Goal: Transaction & Acquisition: Purchase product/service

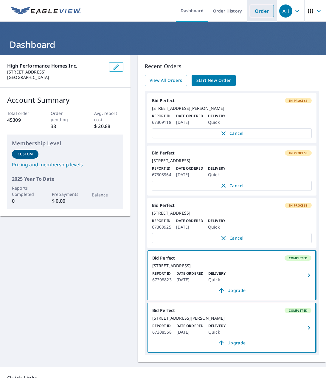
click at [250, 10] on link "Order" at bounding box center [262, 11] width 24 height 13
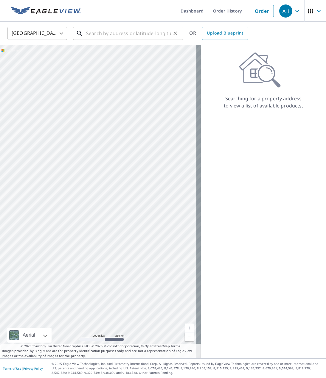
click at [130, 36] on input "text" at bounding box center [128, 33] width 85 height 17
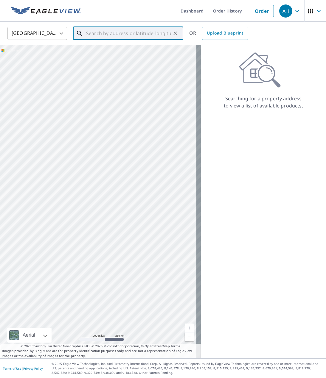
paste input "[STREET_ADDRESS][PERSON_NAME]"
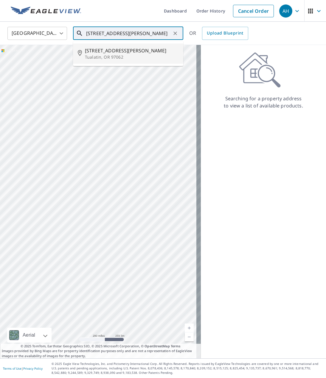
click at [120, 47] on span "[STREET_ADDRESS][PERSON_NAME]" at bounding box center [132, 50] width 94 height 7
type input "[STREET_ADDRESS][PERSON_NAME]"
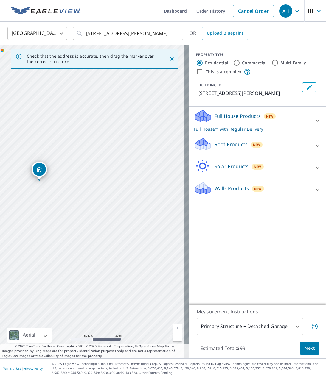
drag, startPoint x: 61, startPoint y: 193, endPoint x: 108, endPoint y: 196, distance: 47.7
click at [108, 196] on div "[STREET_ADDRESS][PERSON_NAME]" at bounding box center [94, 202] width 189 height 314
click at [93, 193] on icon "Dropped pin, building 1, Residential property, 10296 SW Helenius St Tualatin, O…" at bounding box center [92, 189] width 7 height 7
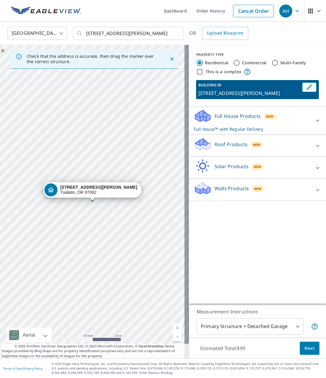
click at [228, 229] on div "PROPERTY TYPE Residential Commercial Multi-Family This is a complex BUILDING ID…" at bounding box center [257, 175] width 137 height 260
click at [221, 147] on p "Roof Products" at bounding box center [230, 144] width 33 height 7
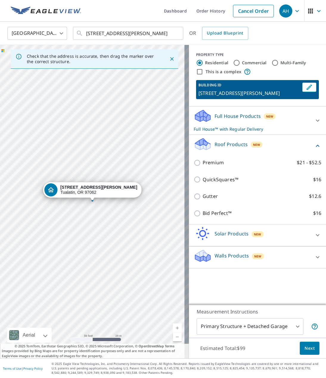
click at [211, 165] on p "Premium" at bounding box center [212, 162] width 21 height 7
click at [202, 165] on input "Premium $21 - $52.5" at bounding box center [198, 162] width 9 height 7
checkbox input "true"
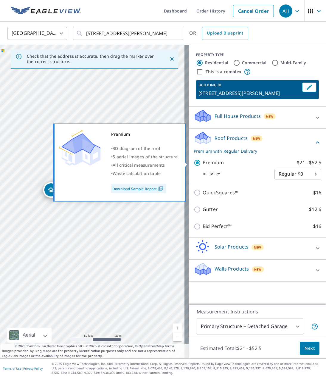
checkbox input "false"
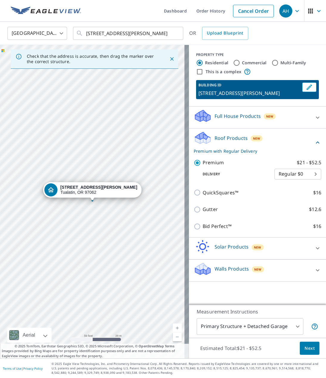
click at [278, 176] on body "AH AH Dashboard Order History Cancel Order AH [GEOGRAPHIC_DATA] [GEOGRAPHIC_DAT…" at bounding box center [163, 189] width 326 height 378
click at [285, 199] on li "3 Hour $31.5" at bounding box center [293, 195] width 47 height 11
type input "7"
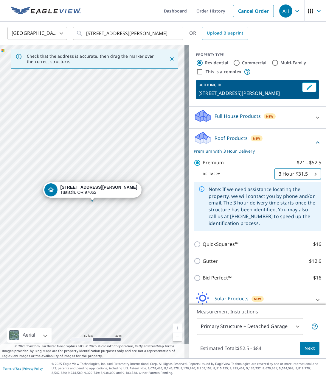
click at [300, 344] on button "Next" at bounding box center [310, 348] width 20 height 13
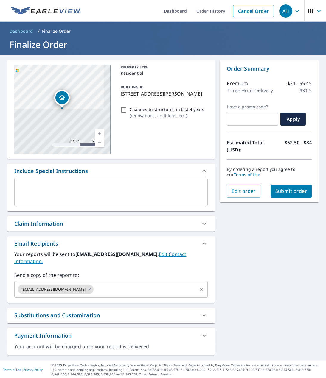
click at [111, 284] on input "text" at bounding box center [145, 289] width 102 height 11
paste input "[PERSON_NAME][EMAIL_ADDRESS][DOMAIN_NAME]"
type input "[PERSON_NAME][EMAIL_ADDRESS][DOMAIN_NAME]"
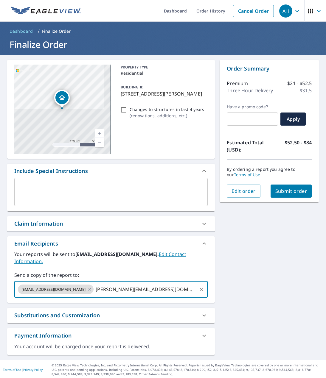
checkbox input "true"
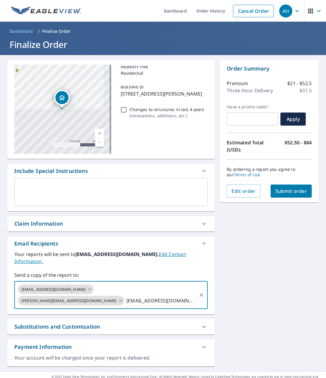
type input "[EMAIL_ADDRESS][DOMAIN_NAME]"
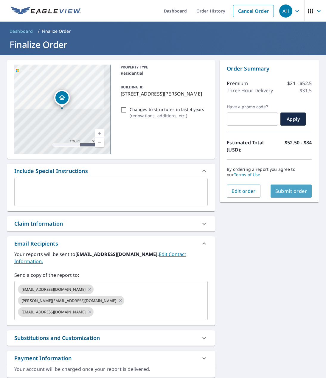
click at [287, 194] on span "Submit order" at bounding box center [291, 191] width 32 height 7
checkbox input "true"
